Goal: Task Accomplishment & Management: Use online tool/utility

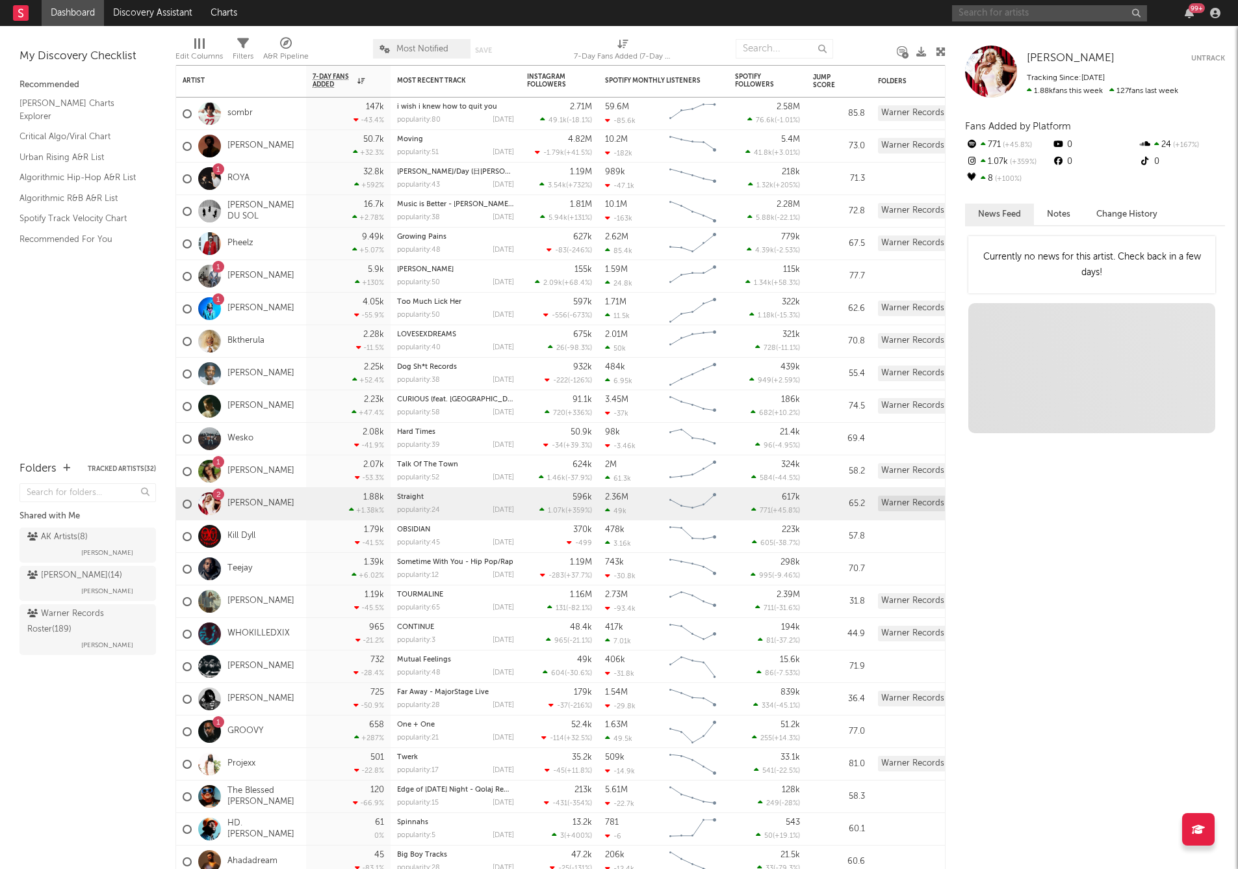
click at [962, 13] on input "text" at bounding box center [1049, 13] width 195 height 16
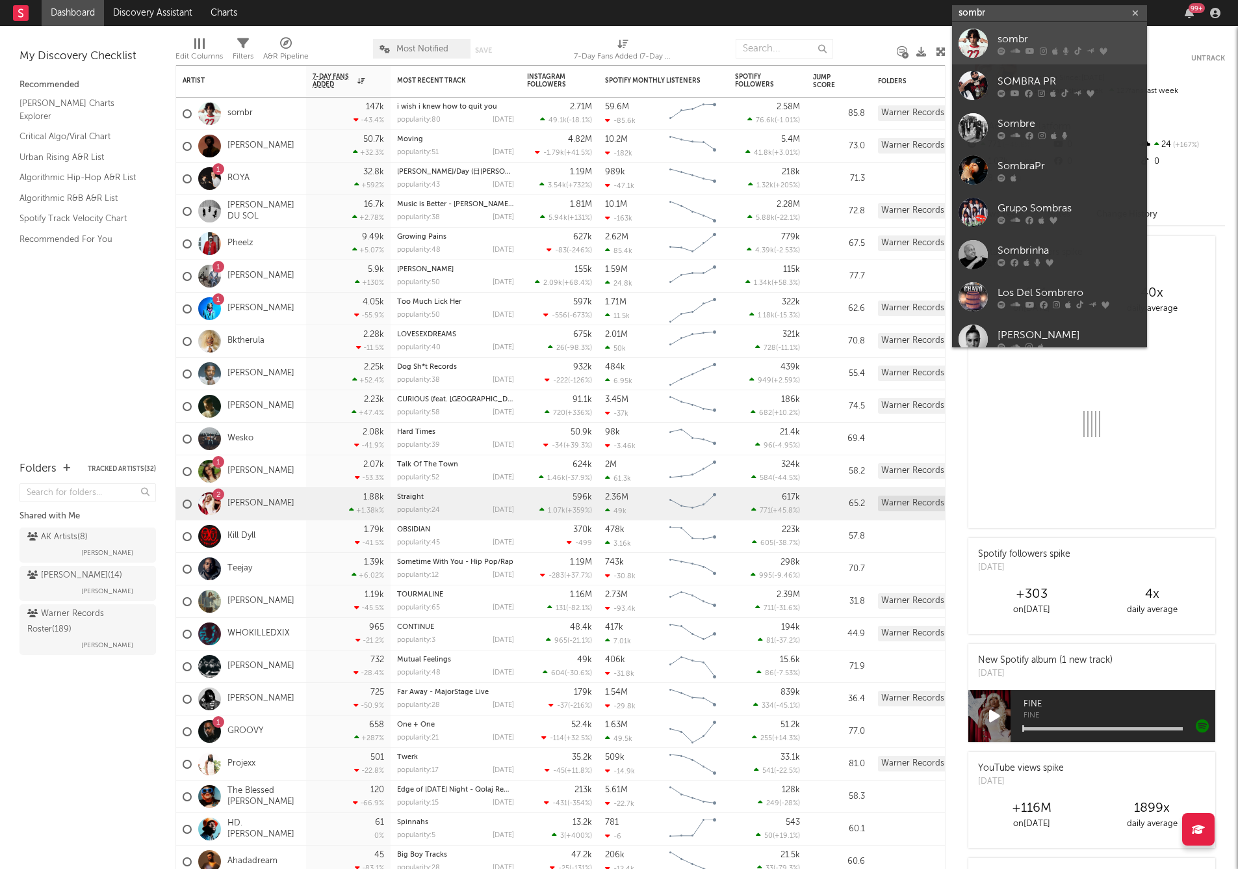
type input "sombr"
click at [998, 43] on div "sombr" at bounding box center [1069, 39] width 143 height 16
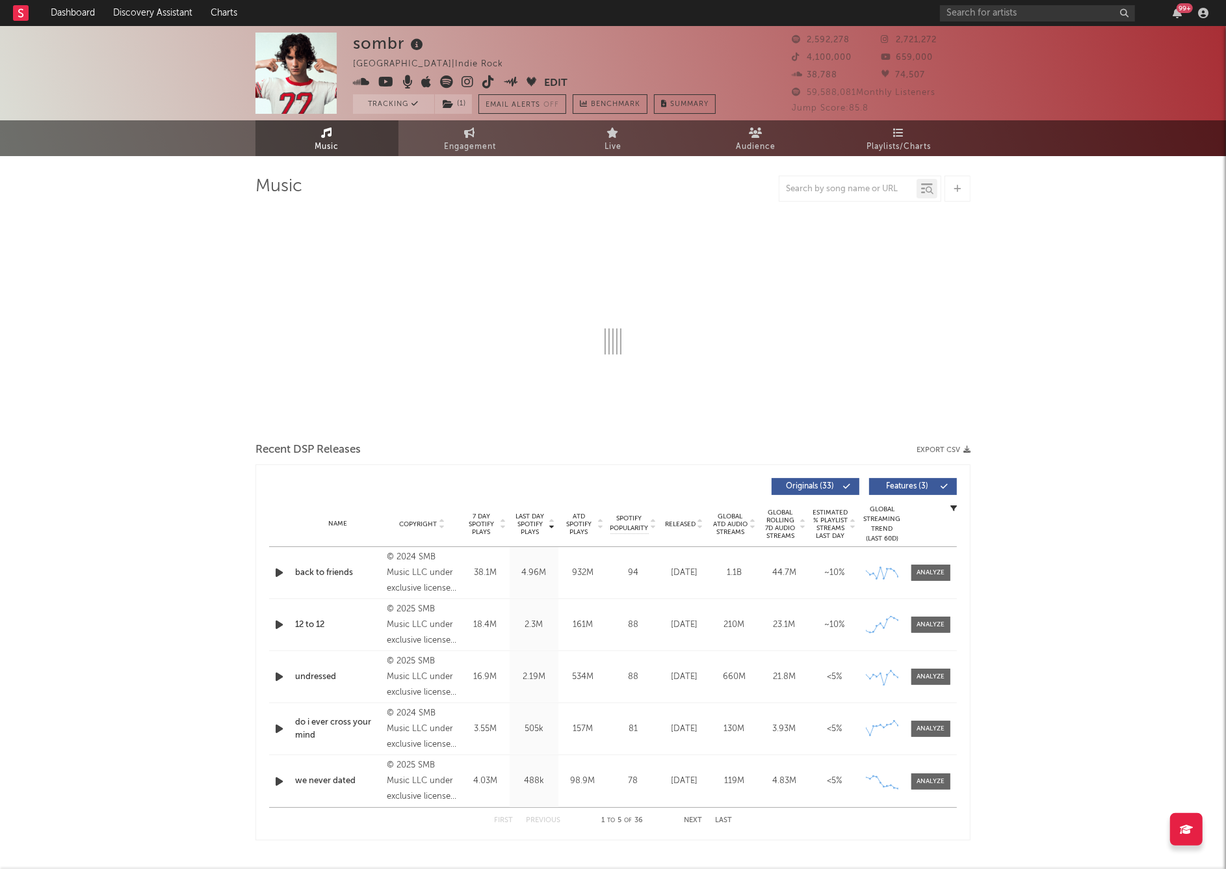
select select "6m"
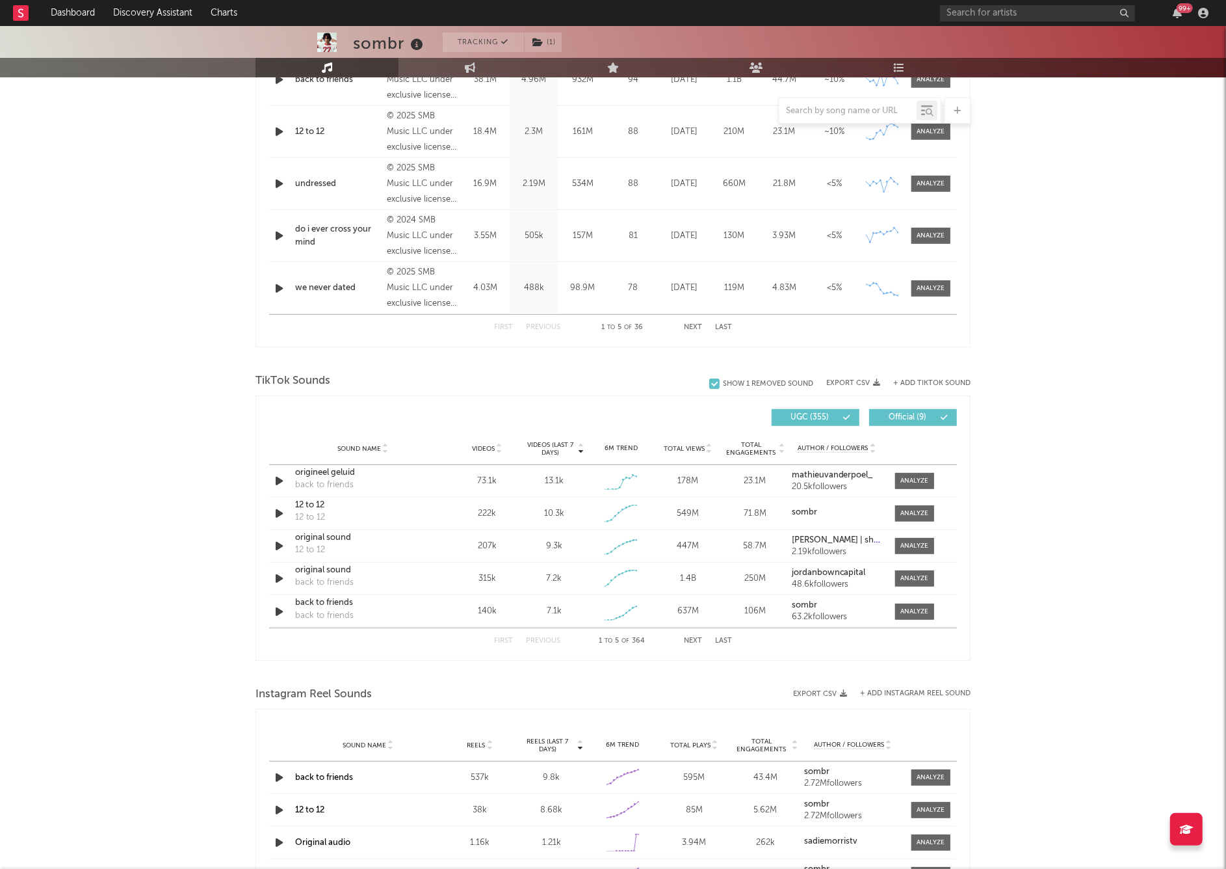
scroll to position [871, 0]
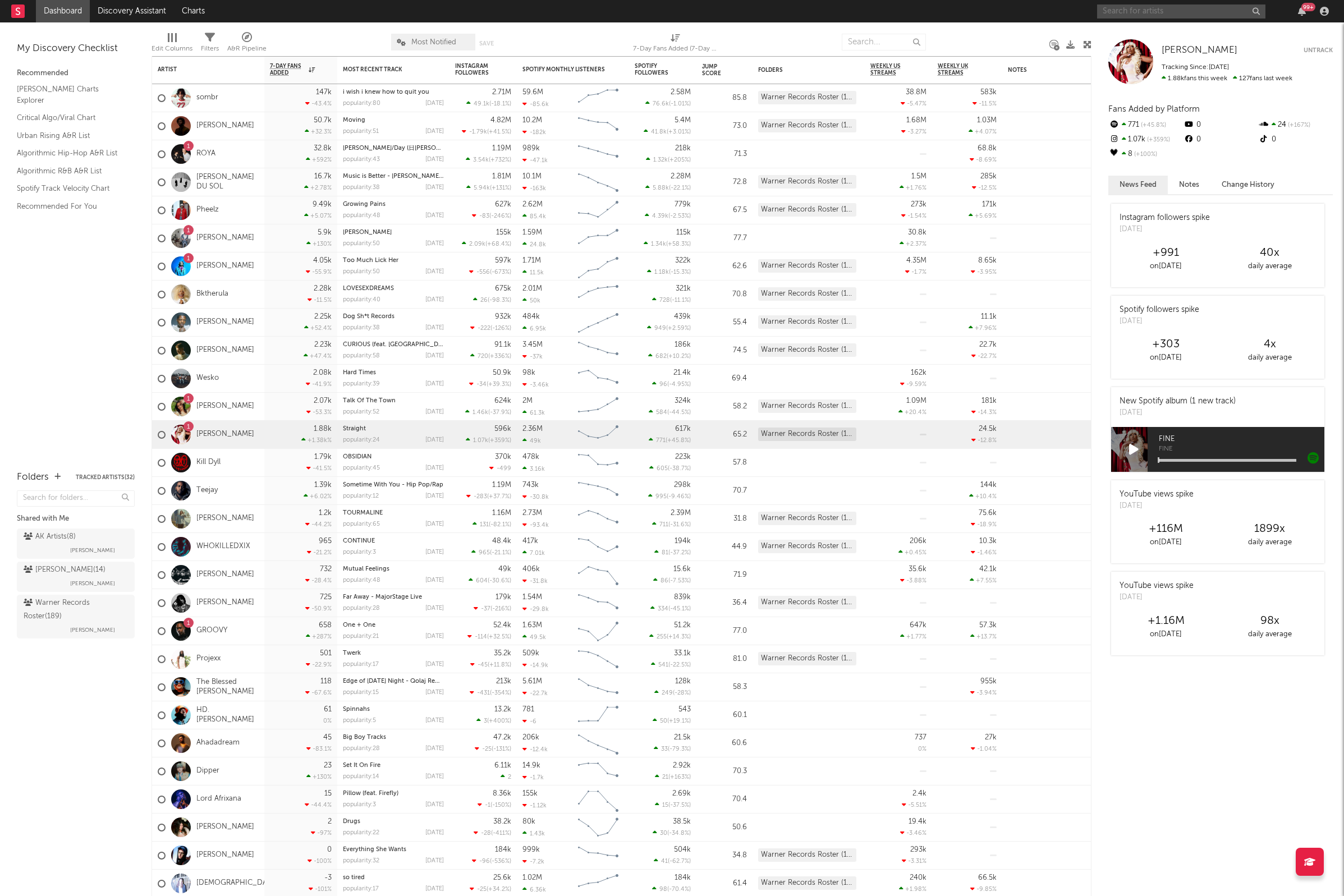
click at [1190, 14] on input "text" at bounding box center [1181, 11] width 168 height 14
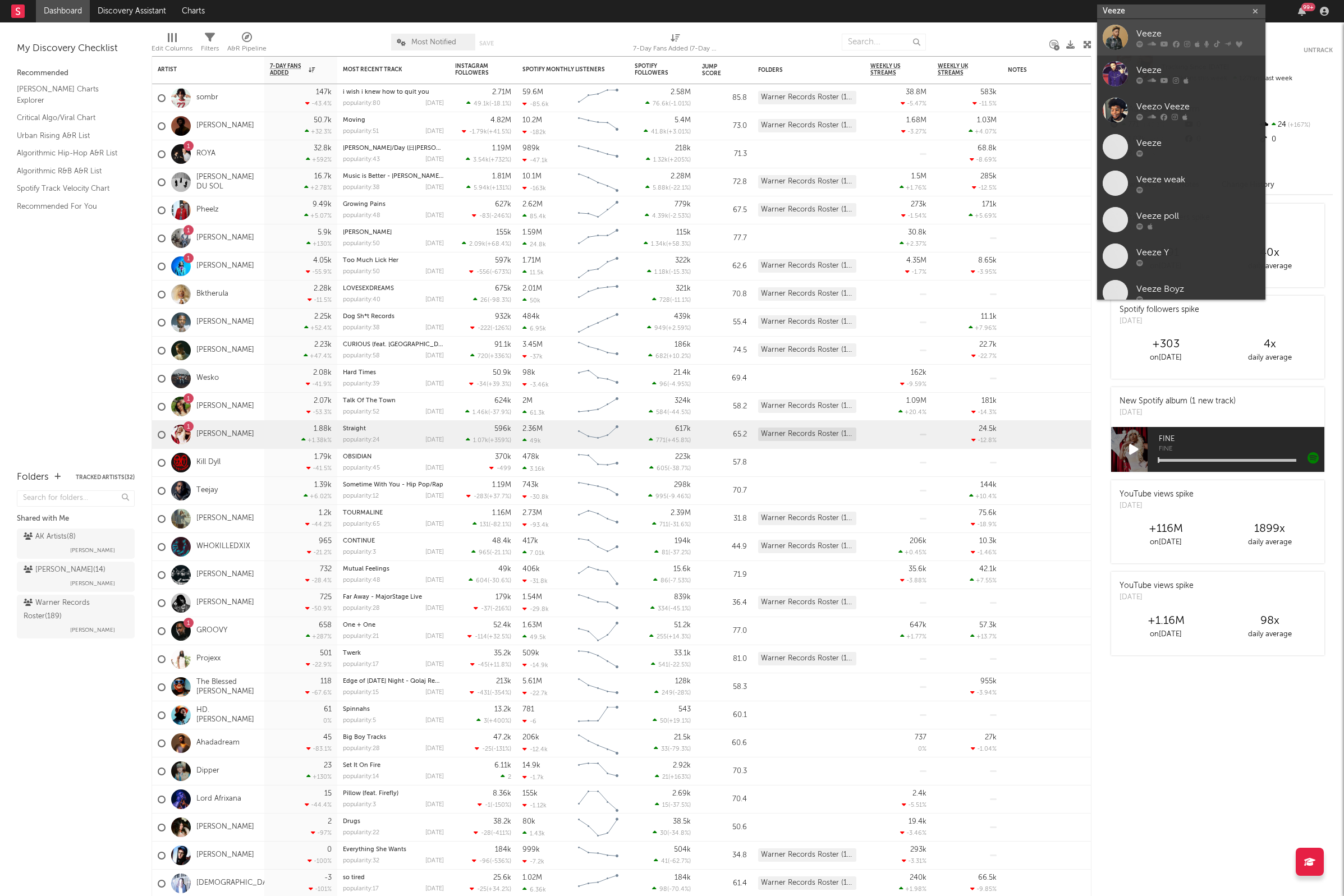
type input "Veeze"
click at [1144, 41] on div at bounding box center [1197, 44] width 123 height 7
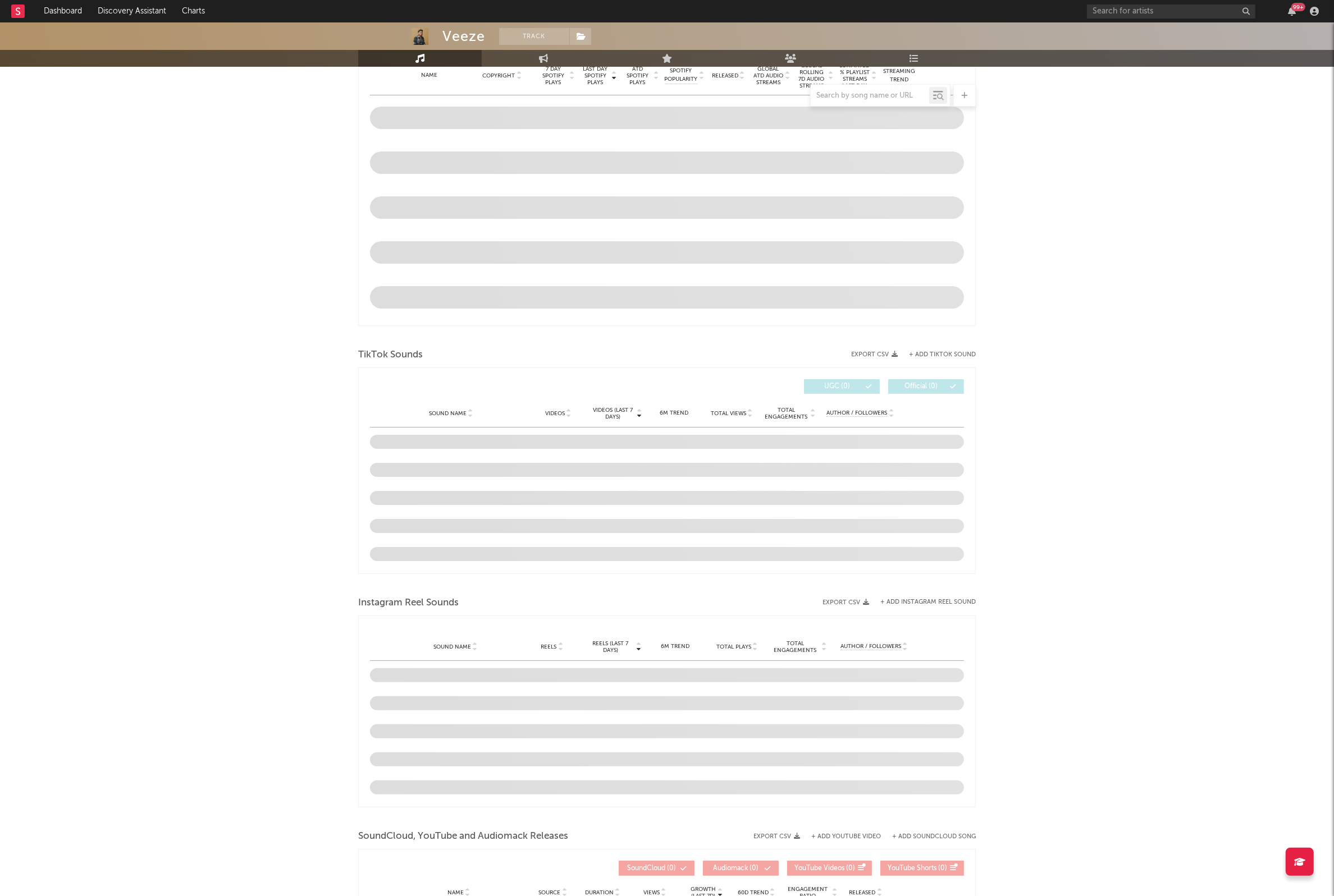
select select "6m"
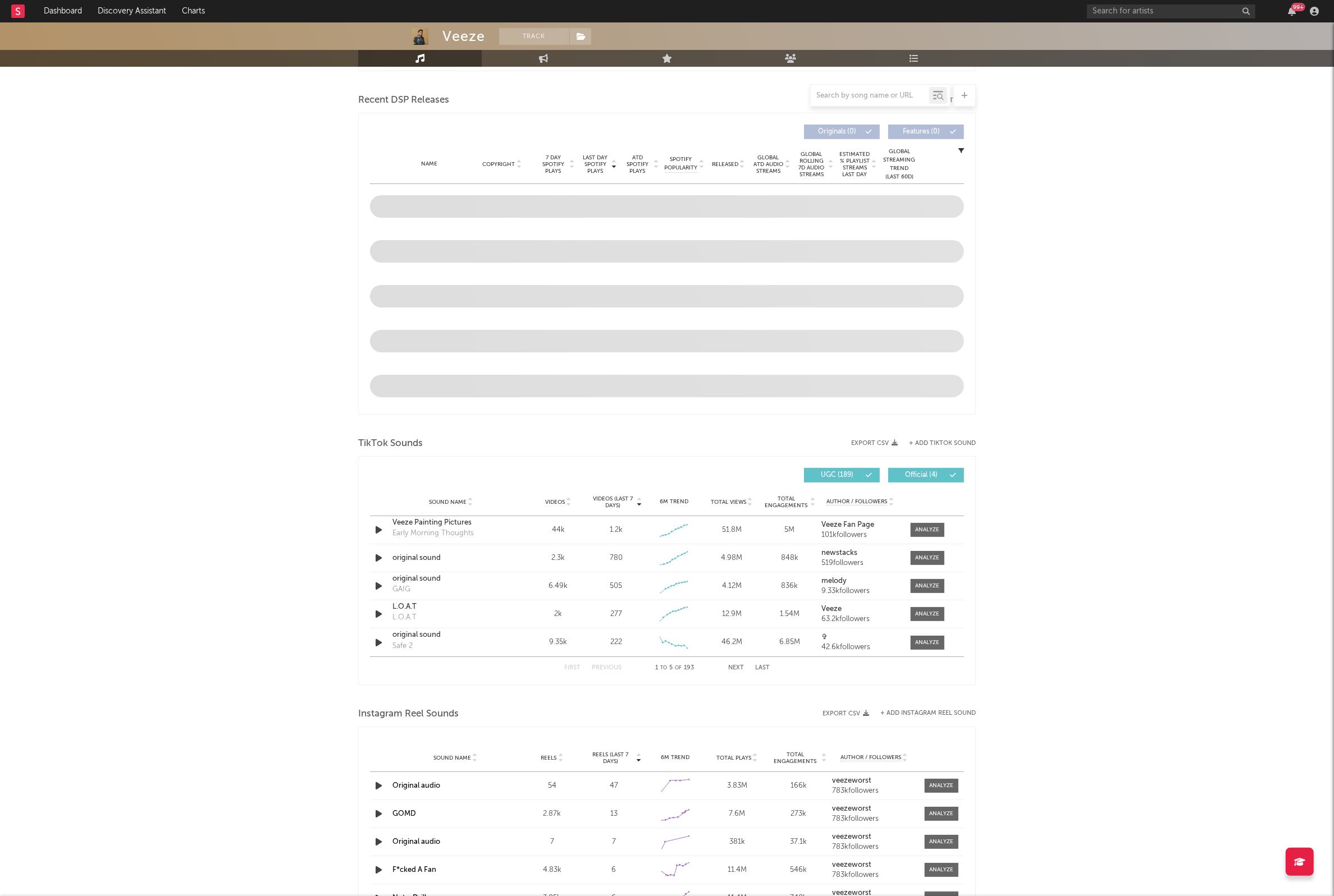
scroll to position [663, 0]
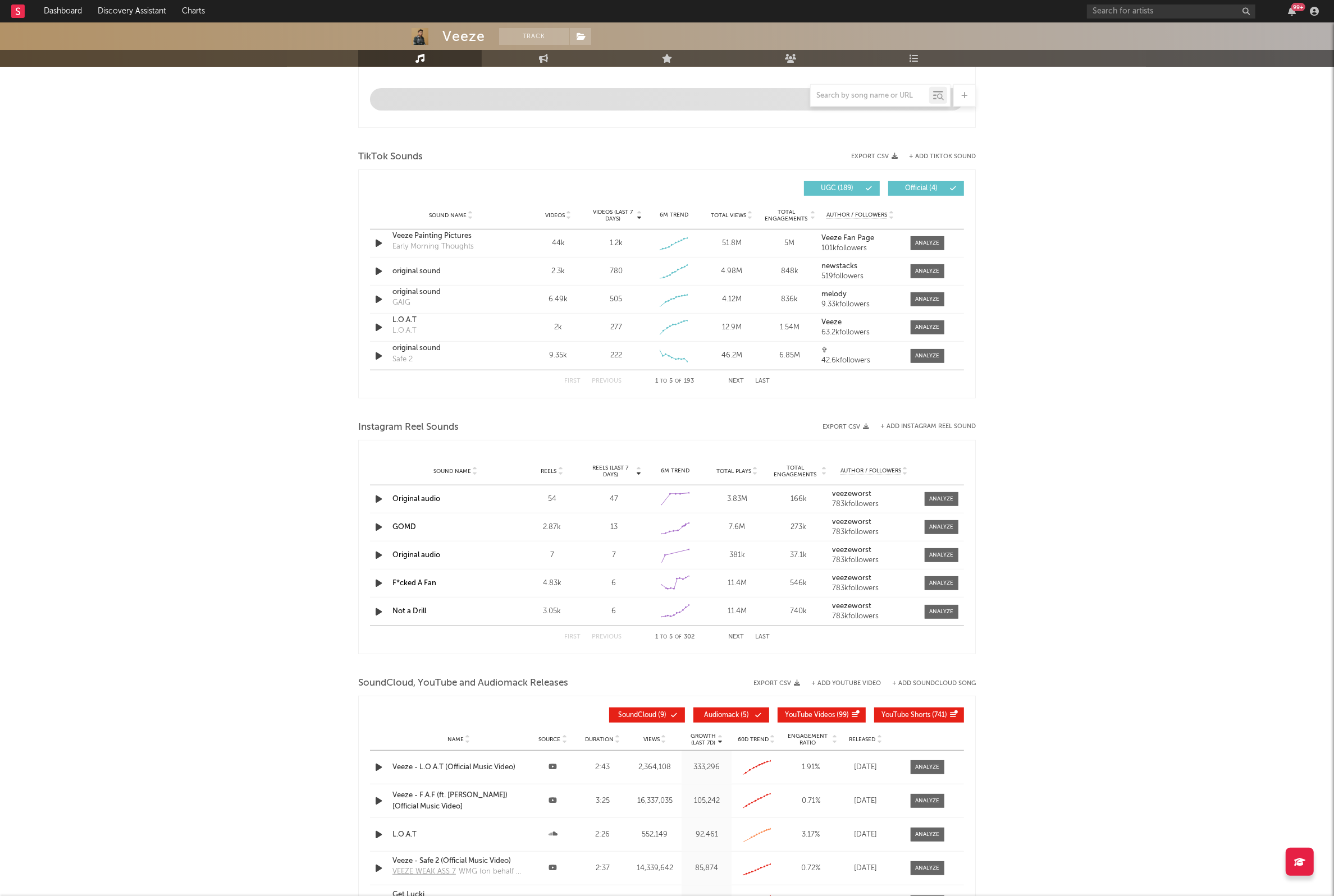
click at [729, 635] on button "Next" at bounding box center [736, 637] width 16 height 6
click at [730, 617] on div "217k" at bounding box center [737, 611] width 56 height 11
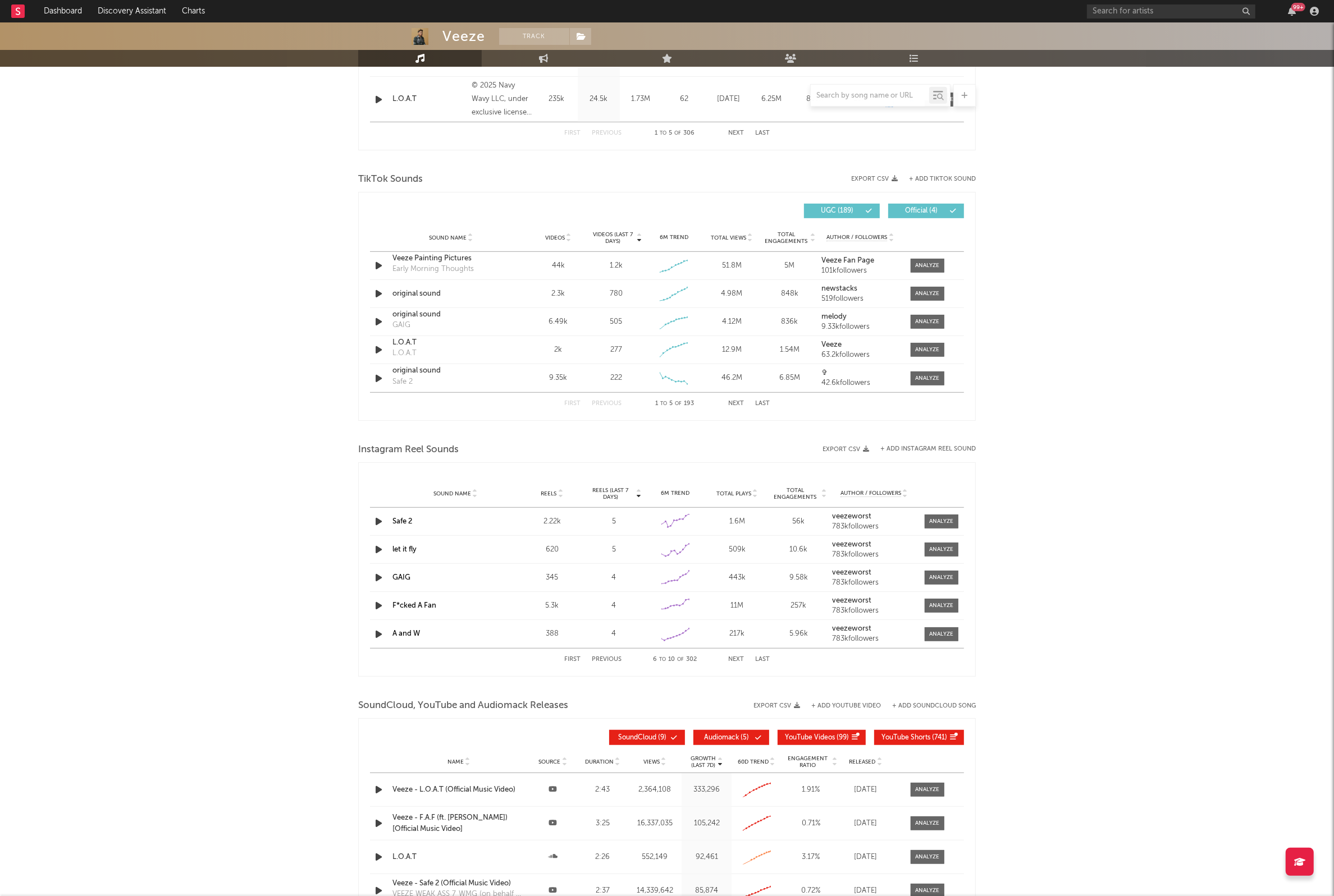
click at [612, 659] on button "Previous" at bounding box center [606, 659] width 29 height 6
click at [941, 453] on div "Instagram Reel Sounds" at bounding box center [667, 450] width 617 height 19
click at [890, 447] on button "+ Add Instagram Reel Sound" at bounding box center [927, 449] width 96 height 6
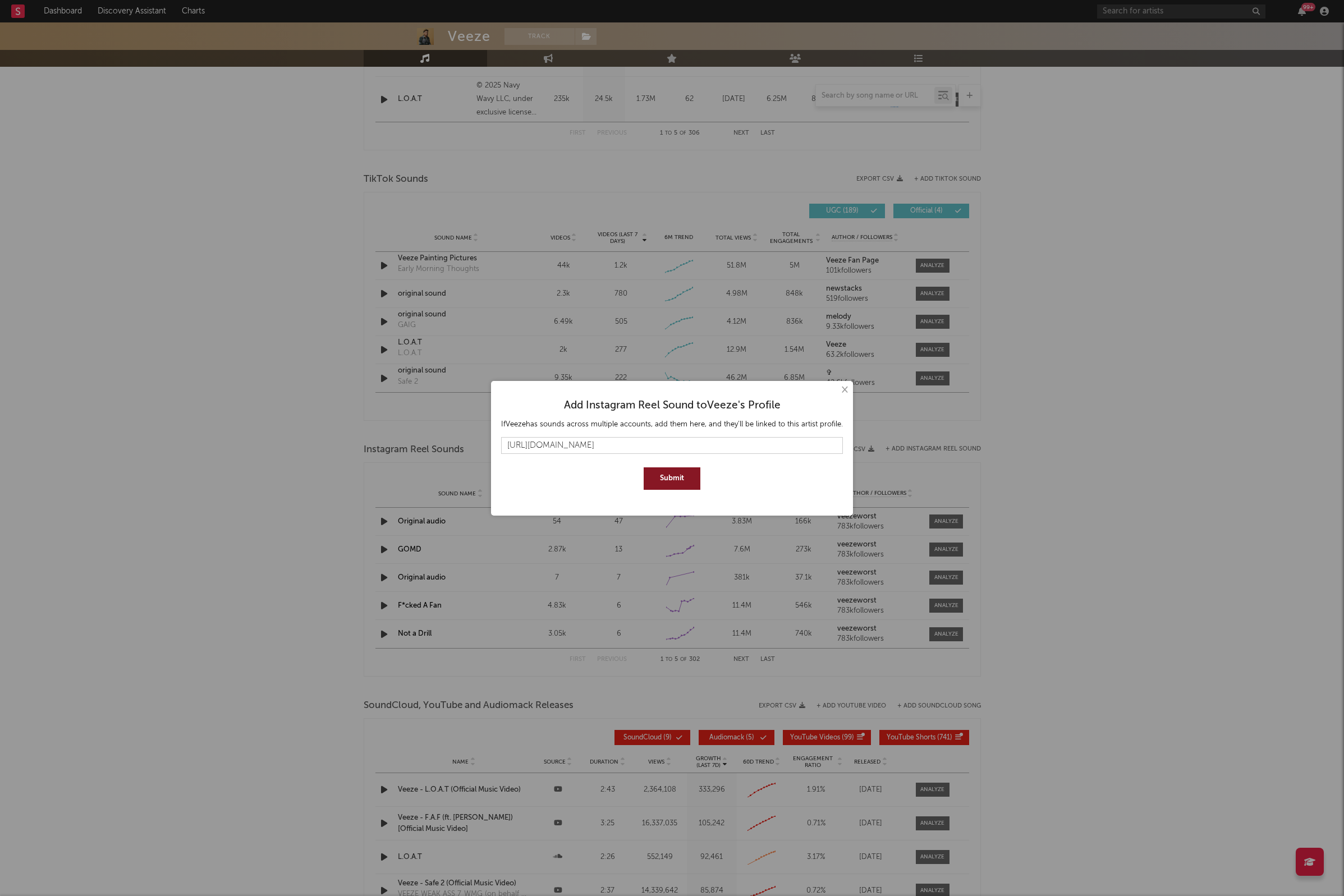
type input "[URL][DOMAIN_NAME]"
click at [668, 480] on button "Submit" at bounding box center [672, 479] width 57 height 22
click at [621, 445] on input "text" at bounding box center [672, 445] width 342 height 17
paste input "[URL][DOMAIN_NAME]"
type input "[URL][DOMAIN_NAME]"
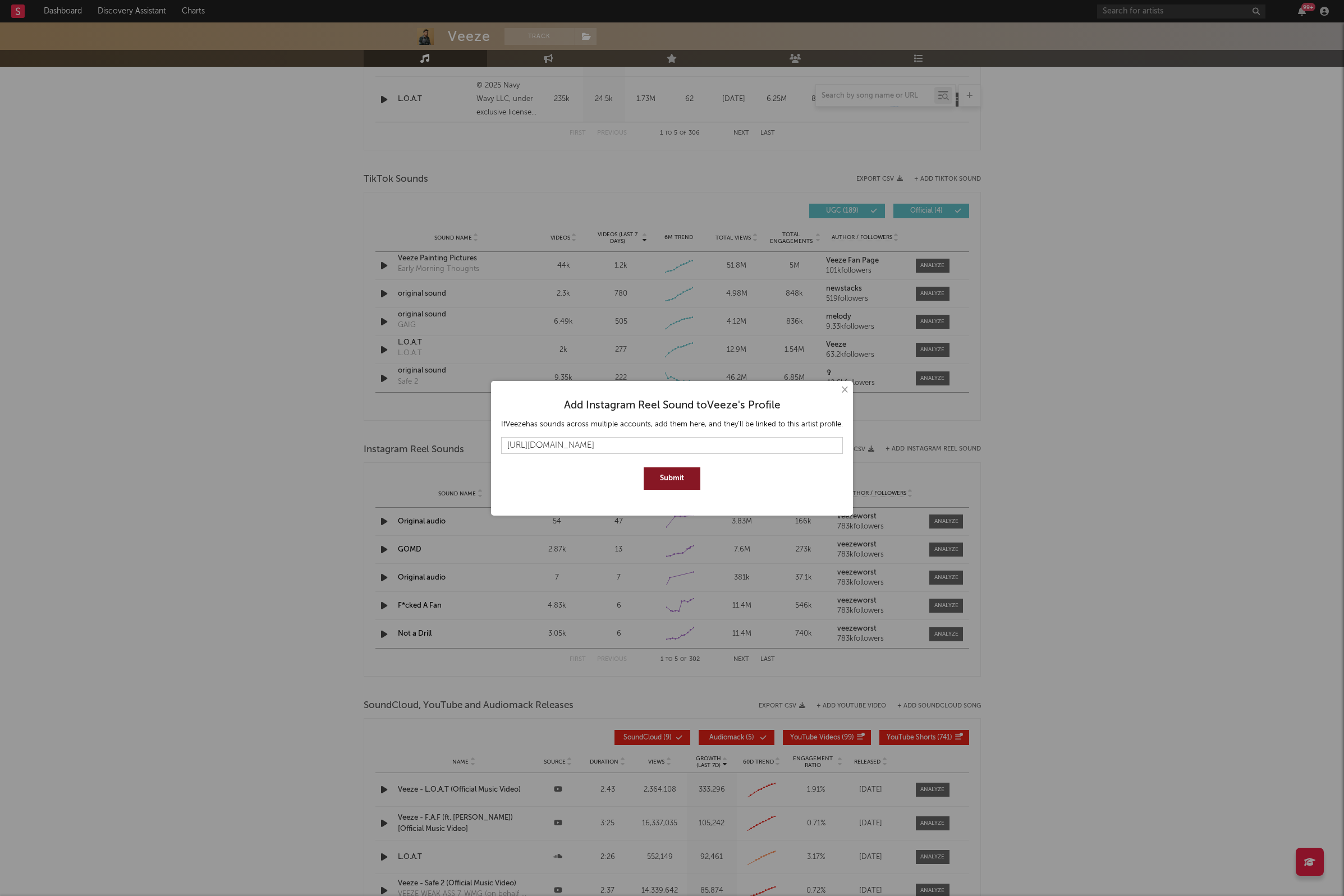
click at [672, 481] on button "Submit" at bounding box center [672, 479] width 57 height 22
click at [842, 389] on button "×" at bounding box center [844, 390] width 12 height 12
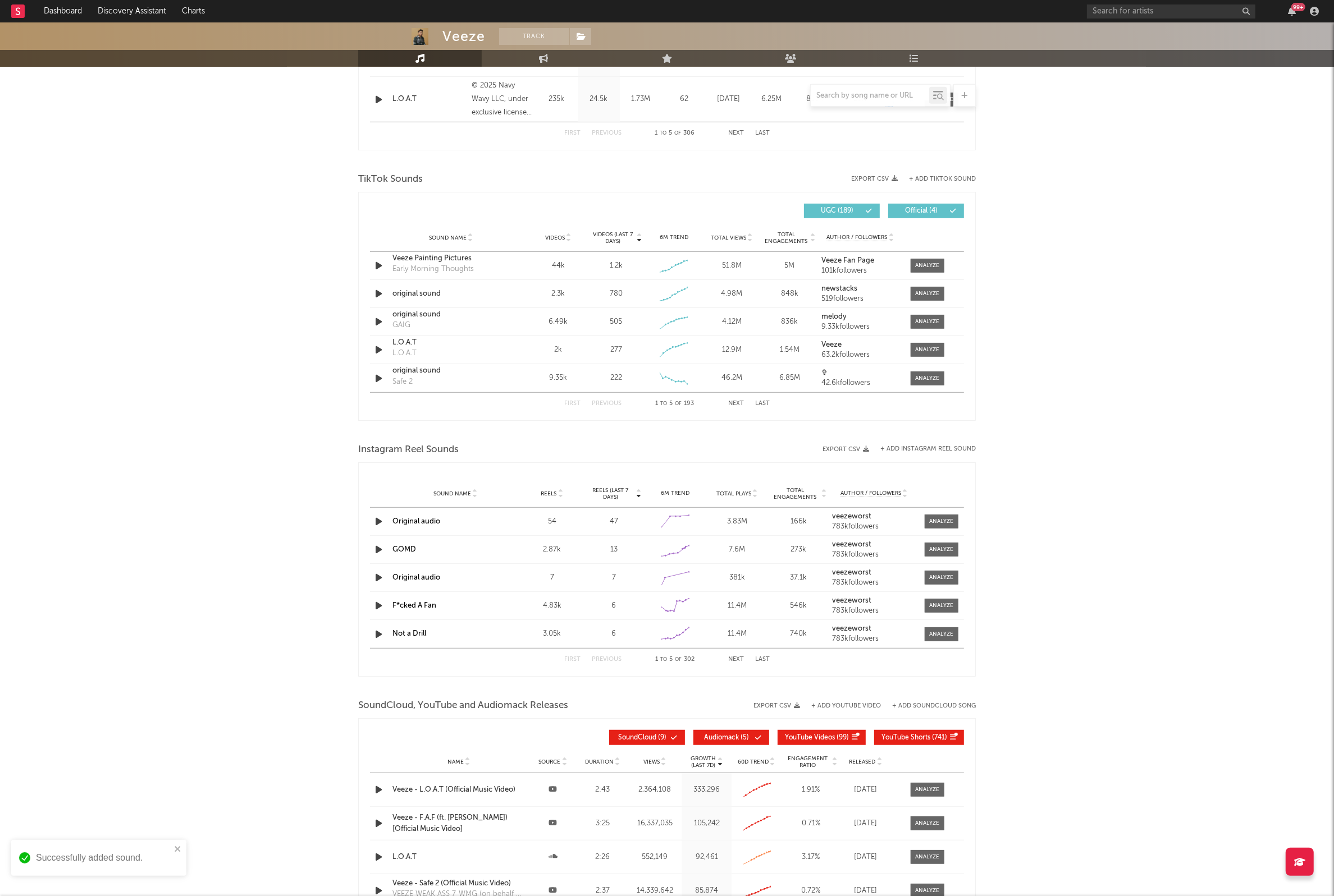
click at [726, 658] on div "First Previous 1 to 5 of 302 Next Last" at bounding box center [667, 659] width 205 height 22
click at [732, 659] on button "Next" at bounding box center [736, 659] width 16 height 6
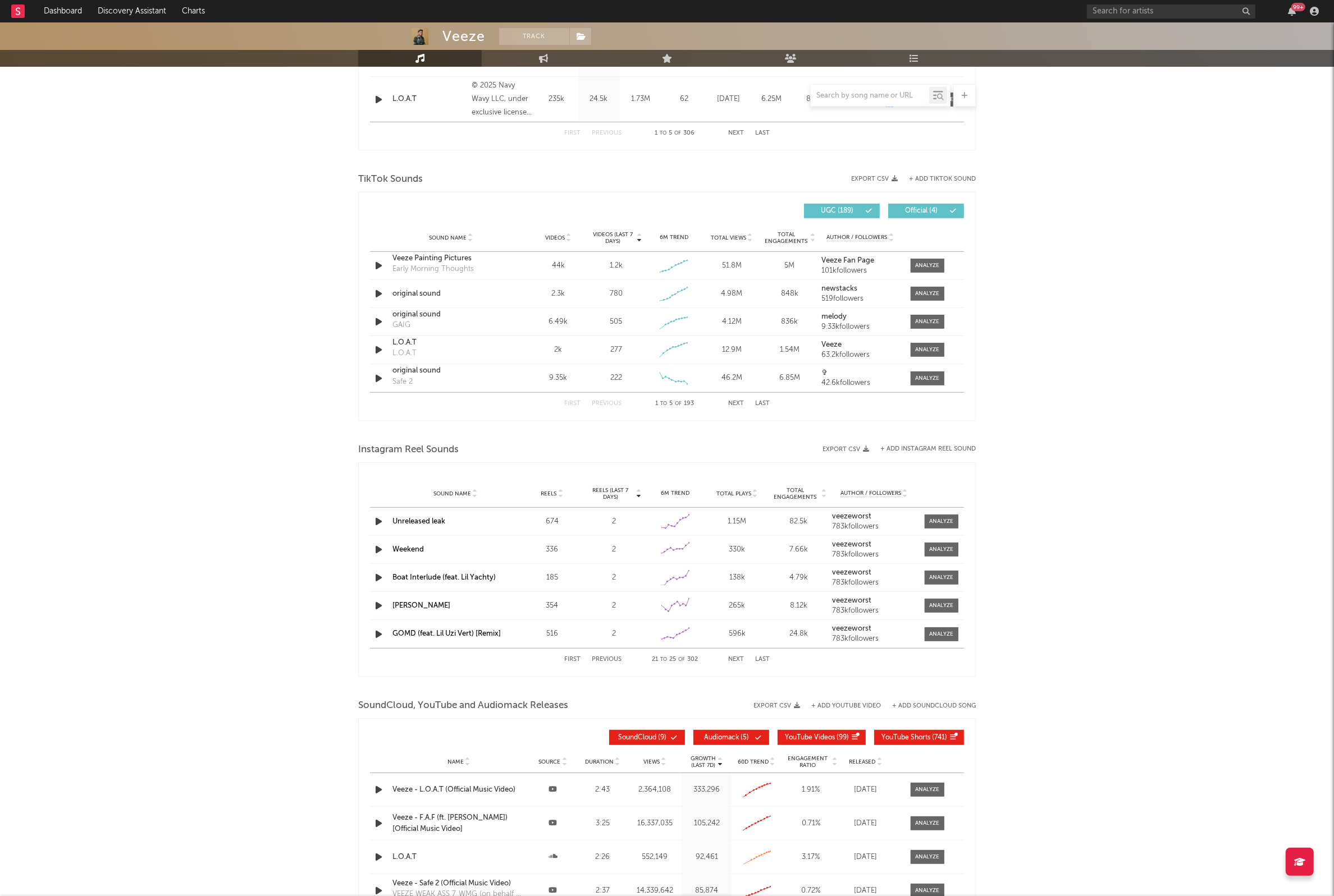
click at [732, 659] on button "Next" at bounding box center [736, 659] width 16 height 6
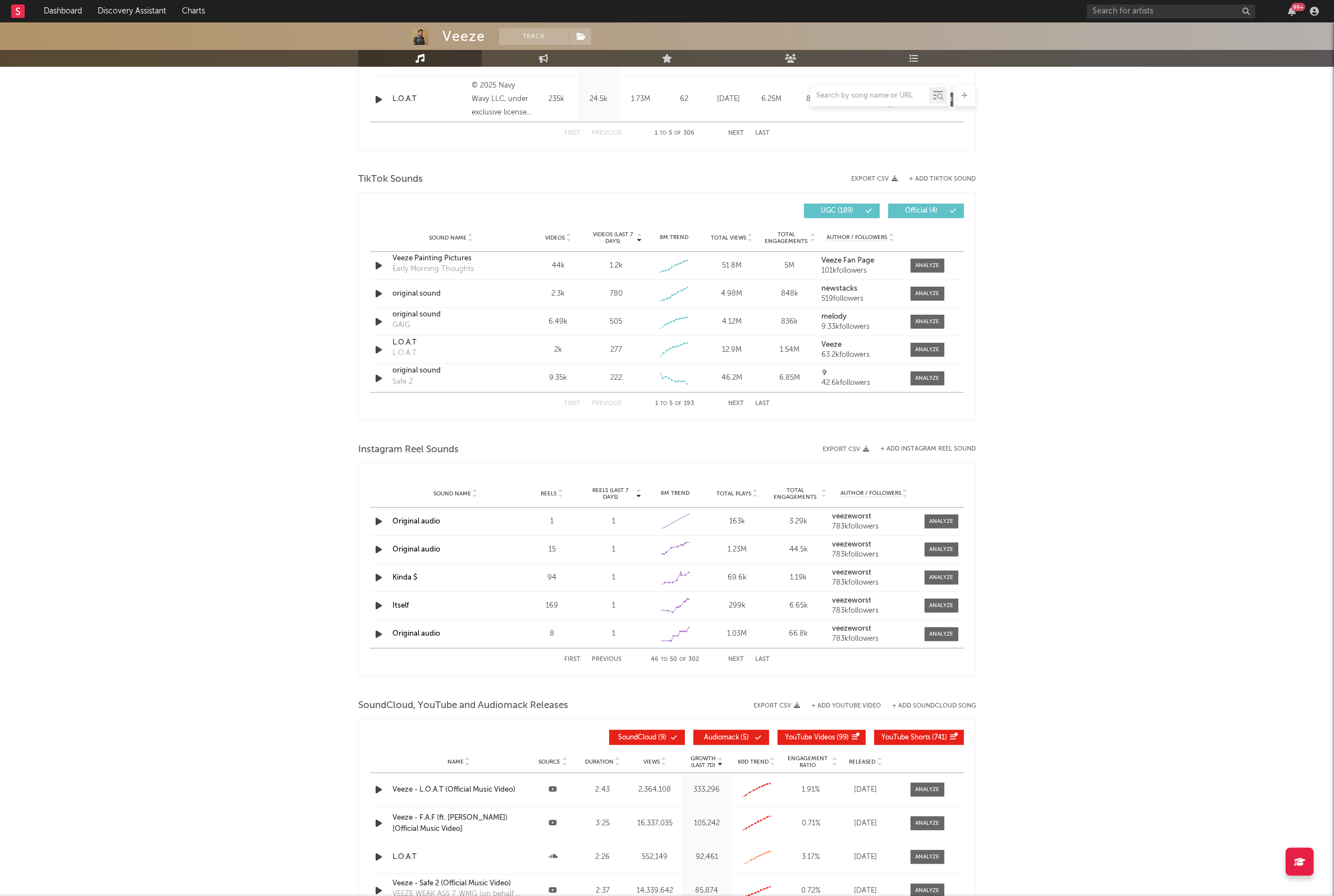
click at [732, 659] on button "Next" at bounding box center [736, 659] width 16 height 6
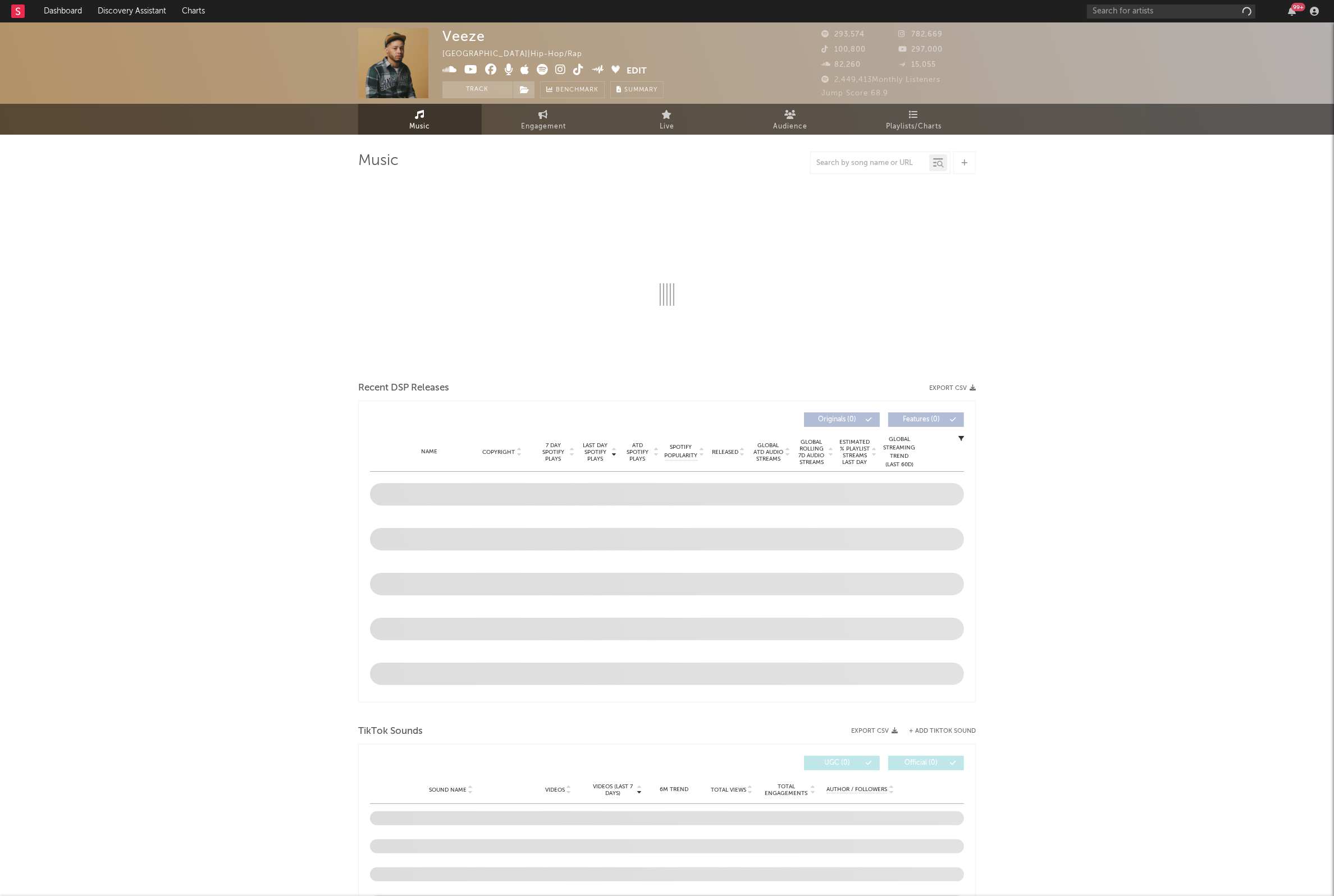
select select "6m"
